Goal: Navigation & Orientation: Find specific page/section

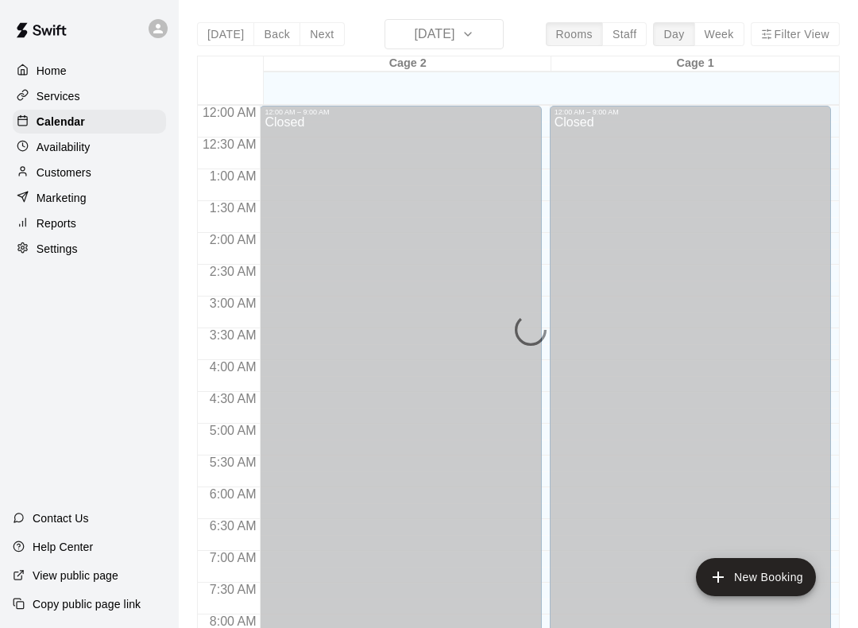
scroll to position [923, 0]
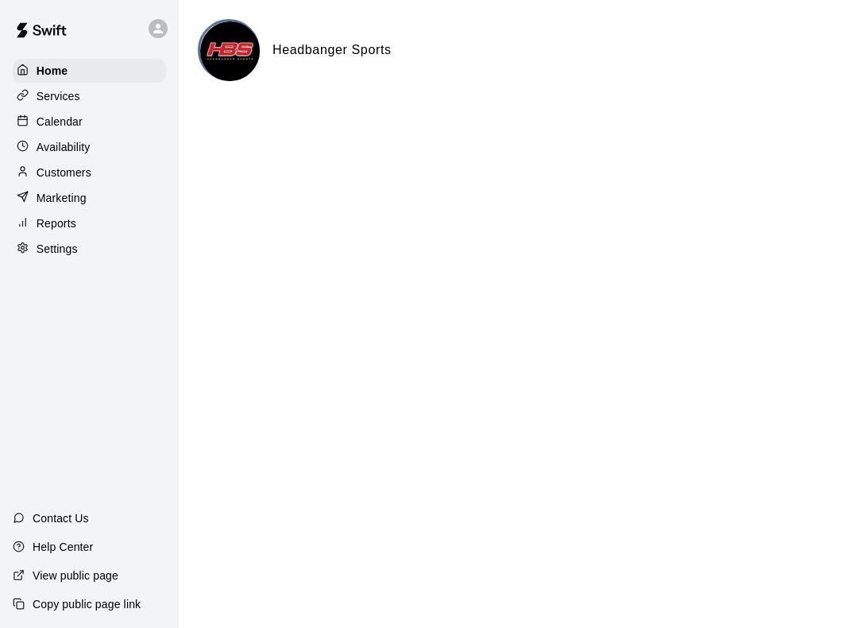
click at [99, 107] on div "Services" at bounding box center [89, 96] width 153 height 24
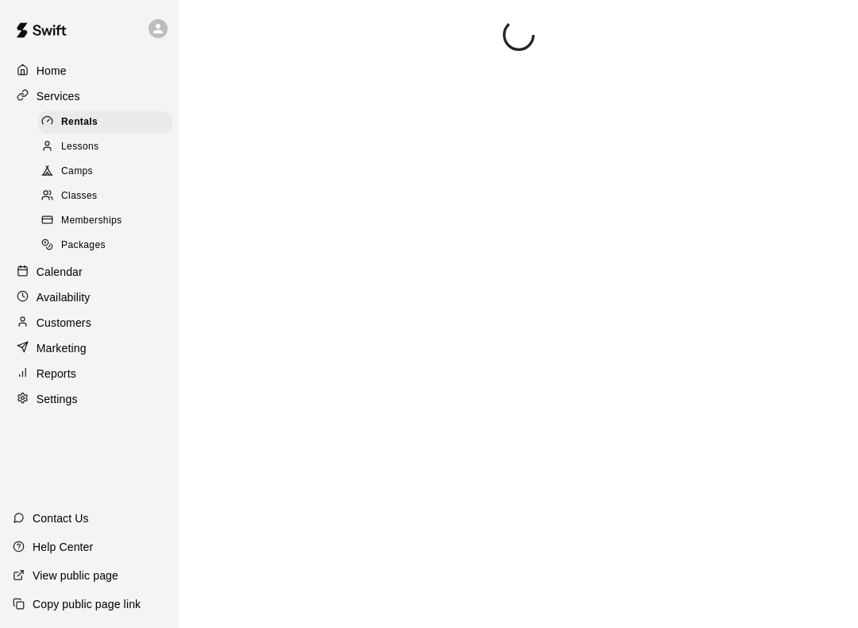
click at [100, 60] on div "Home" at bounding box center [89, 71] width 153 height 24
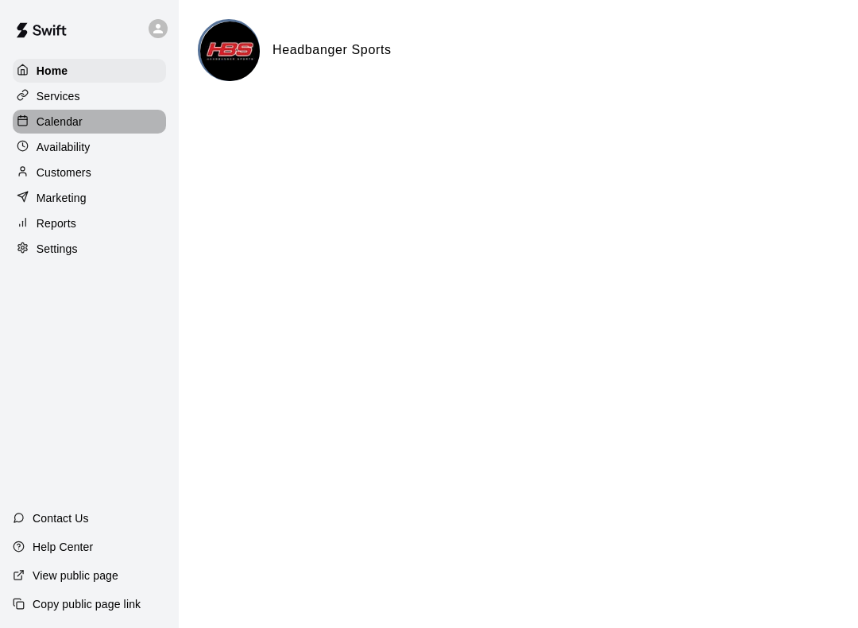
click at [114, 129] on div "Calendar" at bounding box center [89, 122] width 153 height 24
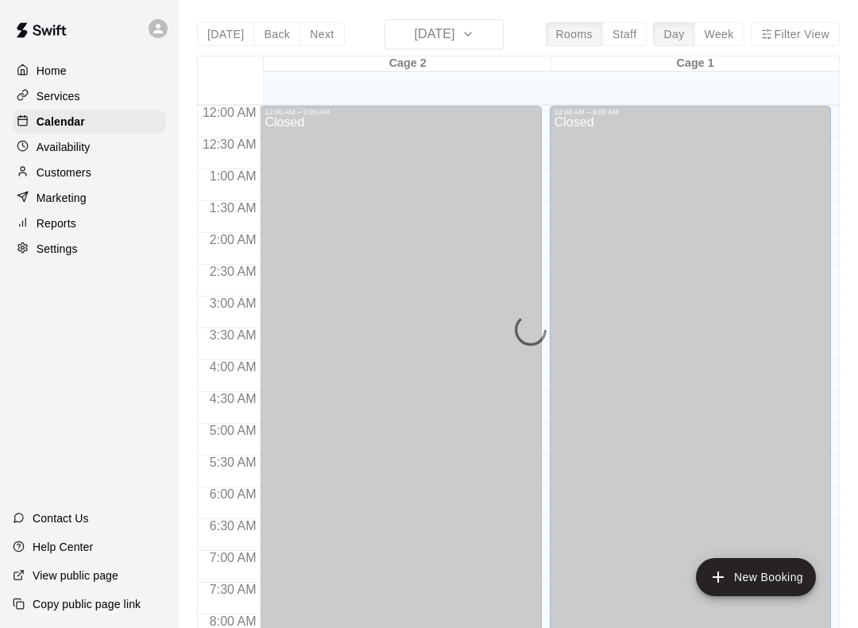
scroll to position [923, 0]
